Goal: Information Seeking & Learning: Learn about a topic

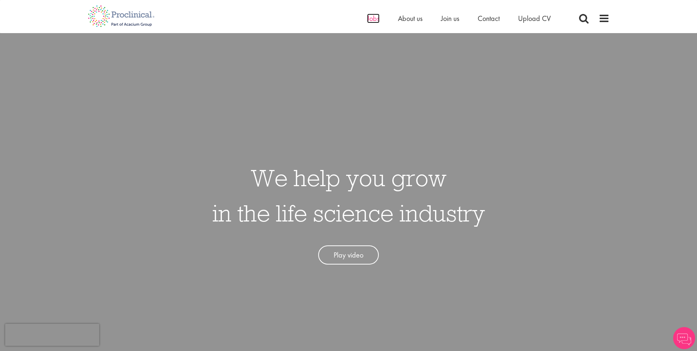
click at [367, 17] on span "Jobs" at bounding box center [373, 19] width 12 height 10
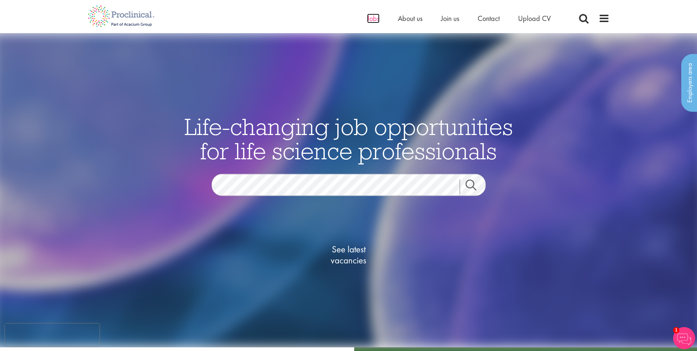
click at [370, 18] on span "Jobs" at bounding box center [373, 19] width 12 height 10
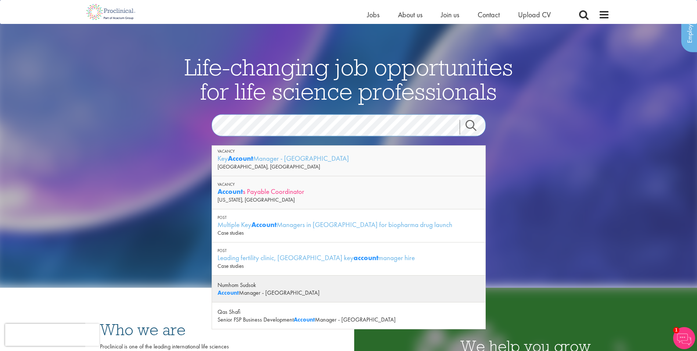
scroll to position [51, 0]
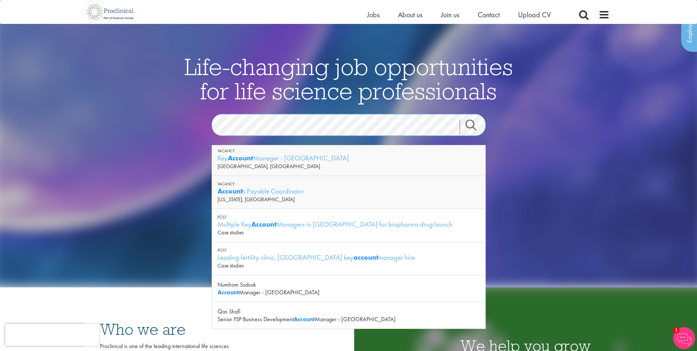
click at [208, 116] on div at bounding box center [348, 125] width 285 height 22
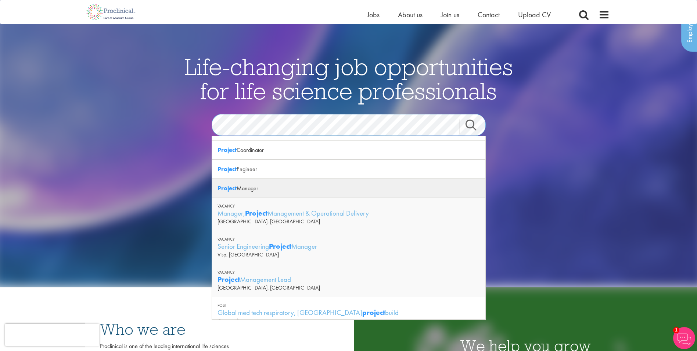
scroll to position [0, 0]
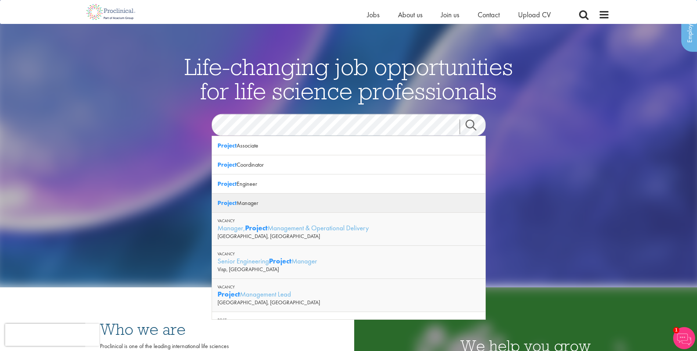
click at [244, 204] on div "Project Manager" at bounding box center [348, 202] width 273 height 19
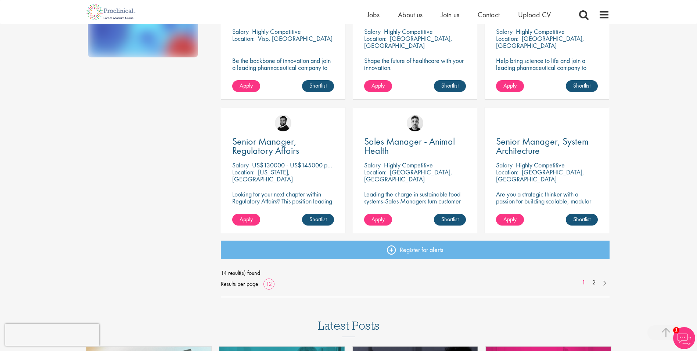
scroll to position [459, 0]
